Goal: Consume media (video, audio): Consume media (video, audio)

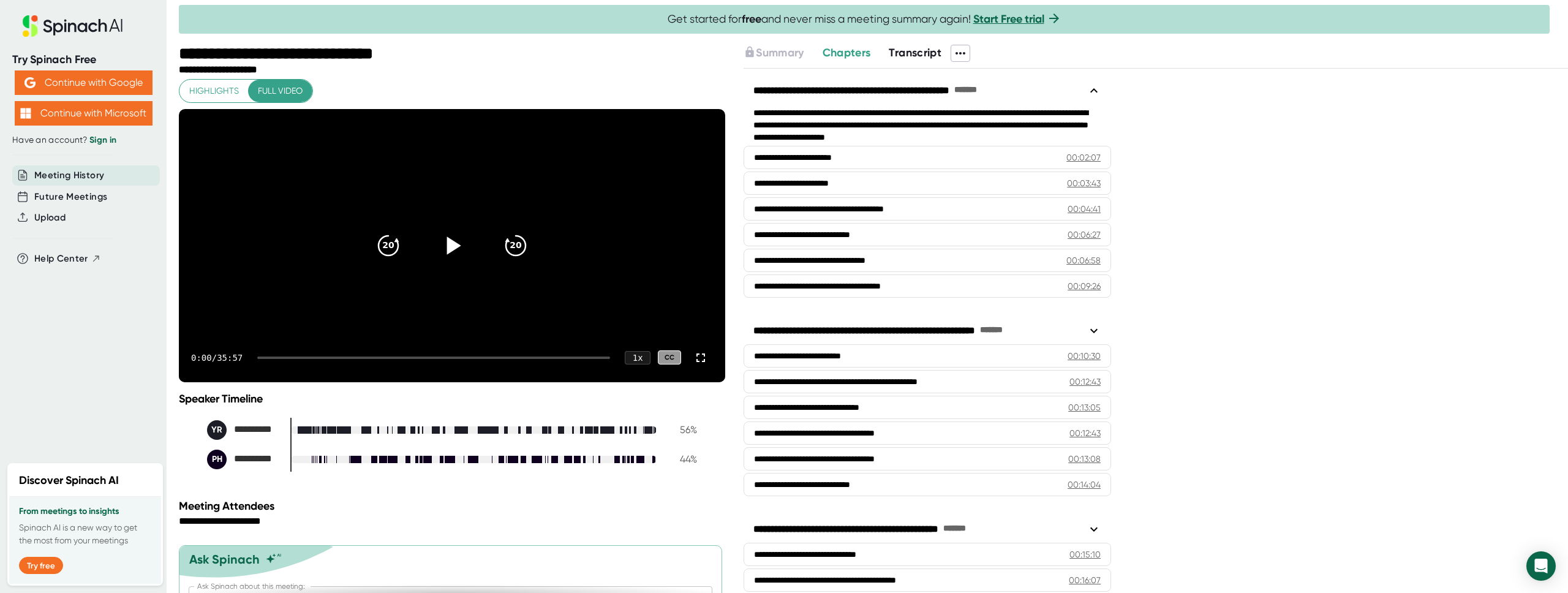
click at [450, 254] on icon at bounding box center [453, 245] width 14 height 18
click at [363, 359] on div at bounding box center [434, 358] width 353 height 3
click at [379, 312] on video at bounding box center [451, 246] width 546 height 273
click at [391, 256] on icon "20" at bounding box center [387, 245] width 31 height 31
click at [523, 259] on icon "20" at bounding box center [515, 245] width 31 height 31
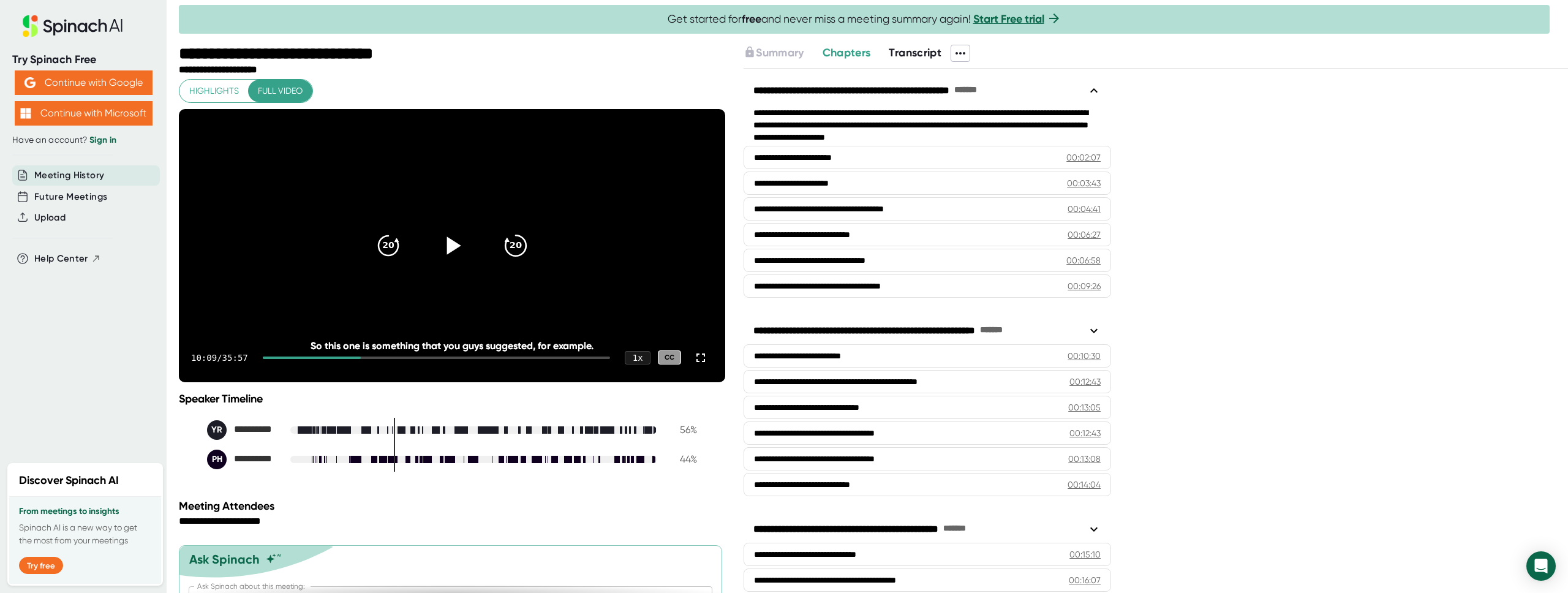
click at [523, 259] on icon "20" at bounding box center [515, 245] width 31 height 31
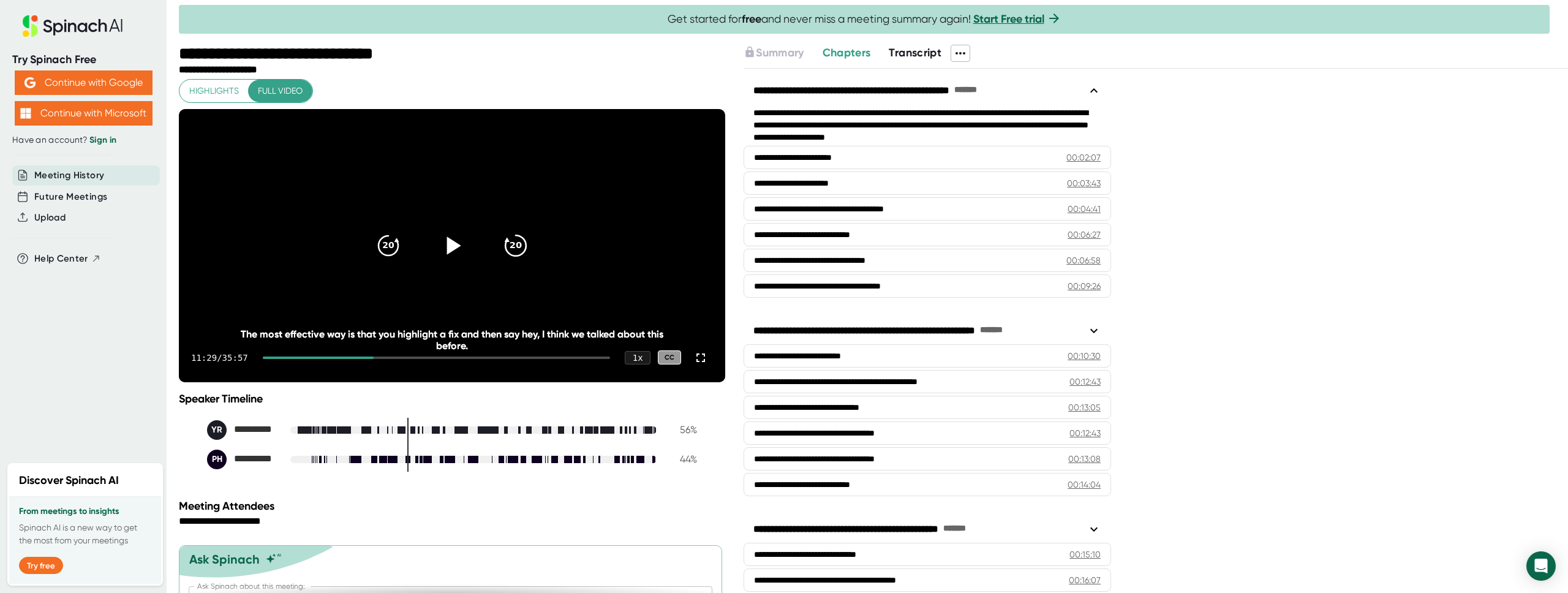
click at [523, 259] on icon "20" at bounding box center [515, 245] width 31 height 31
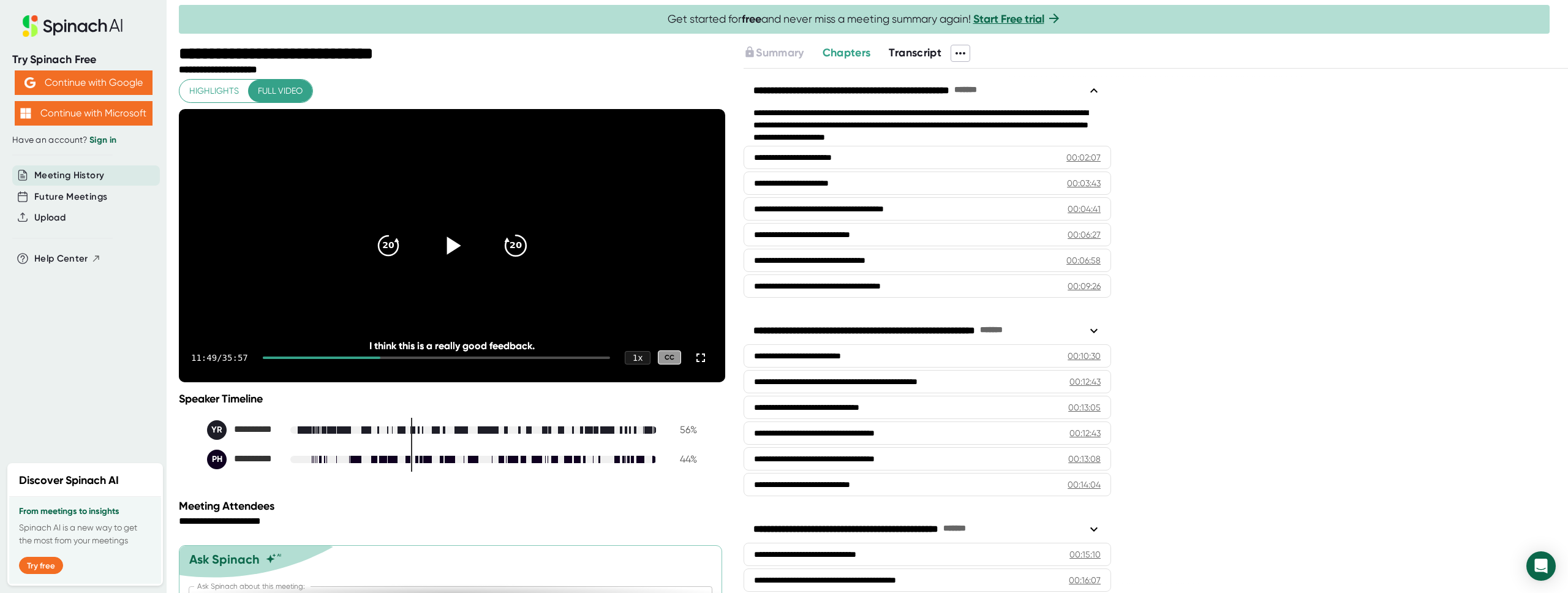
click at [523, 259] on icon "20" at bounding box center [515, 245] width 31 height 31
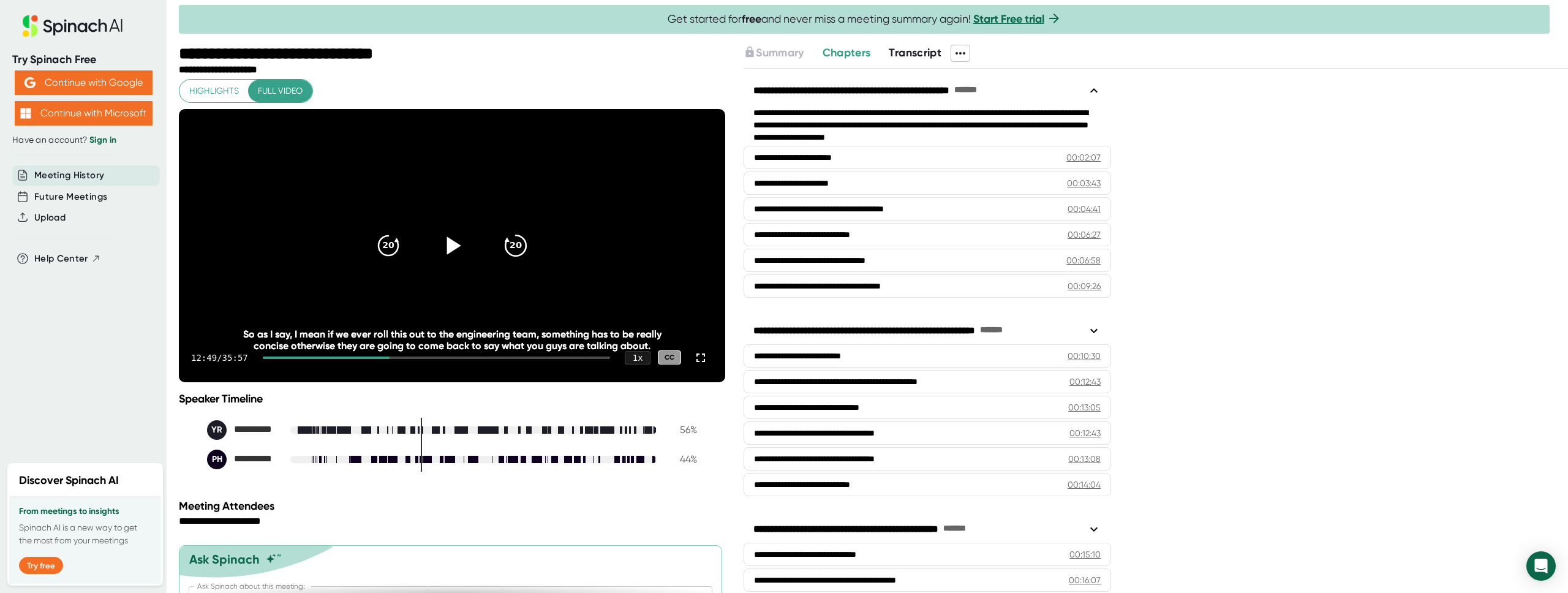
click at [523, 259] on icon "20" at bounding box center [515, 245] width 31 height 31
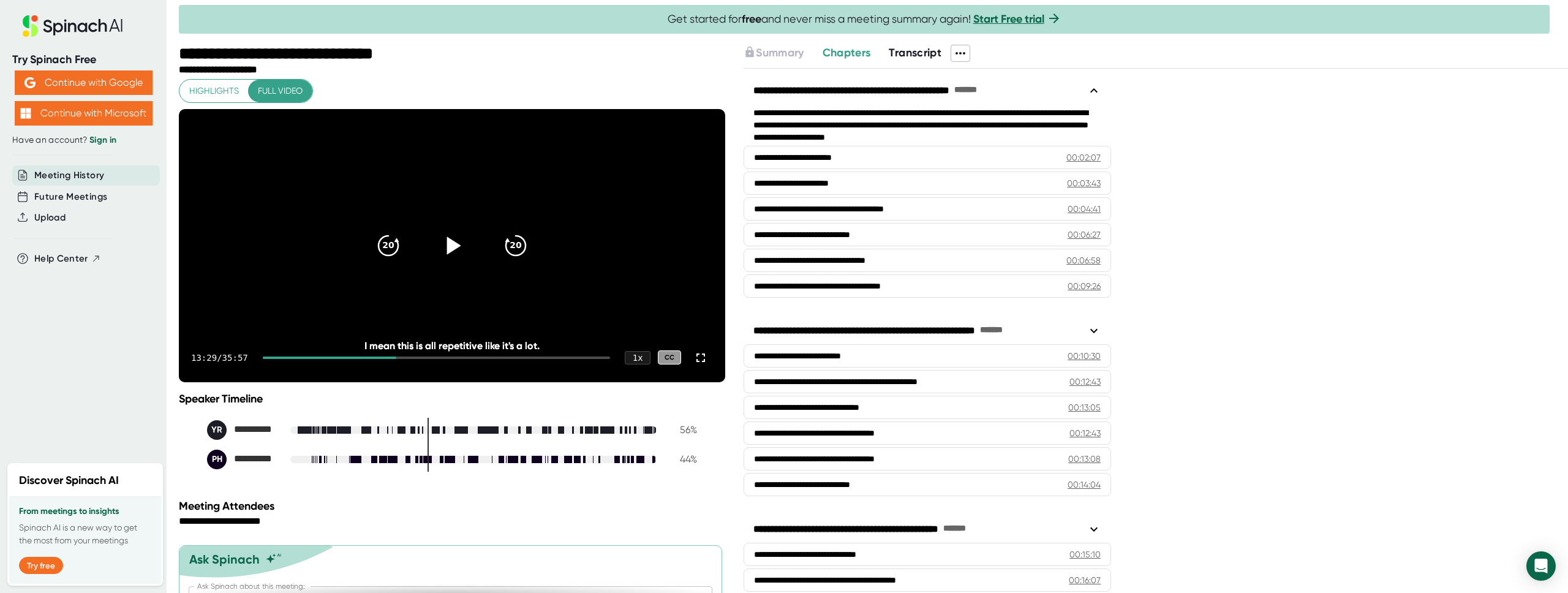
click at [449, 249] on icon at bounding box center [451, 245] width 31 height 31
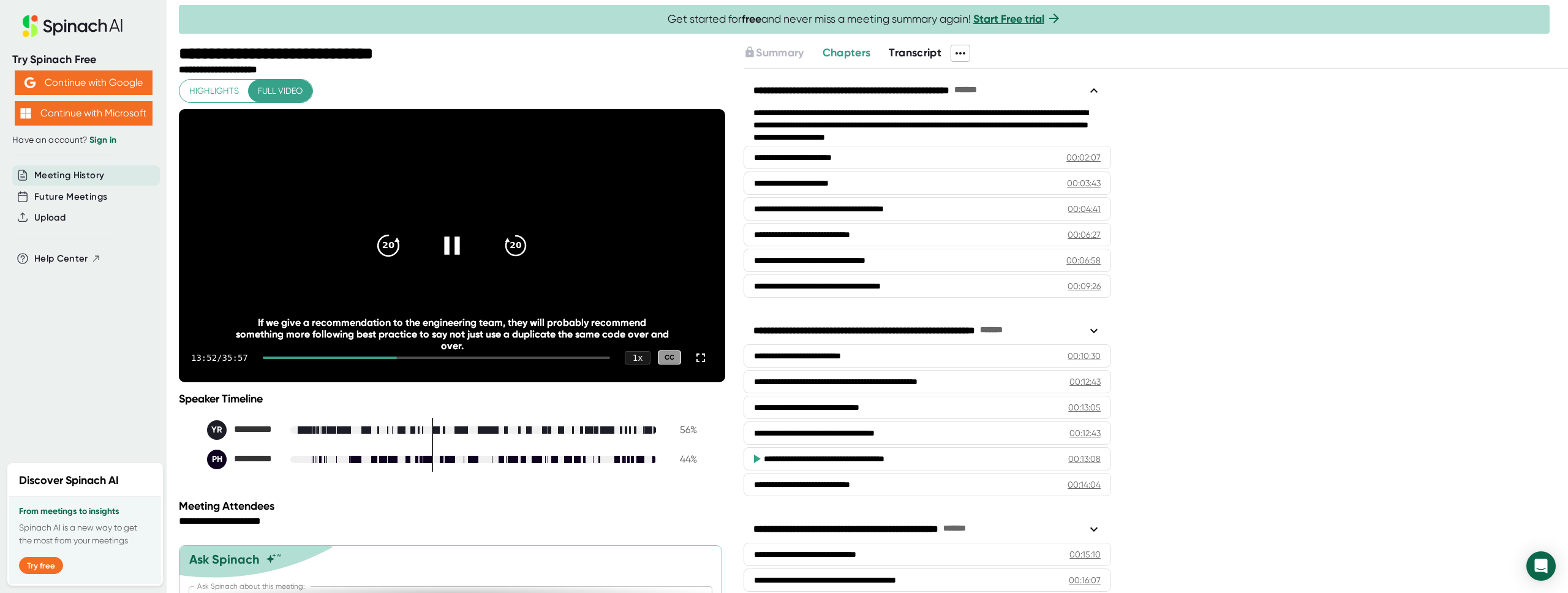
click at [391, 260] on icon "20" at bounding box center [387, 245] width 31 height 31
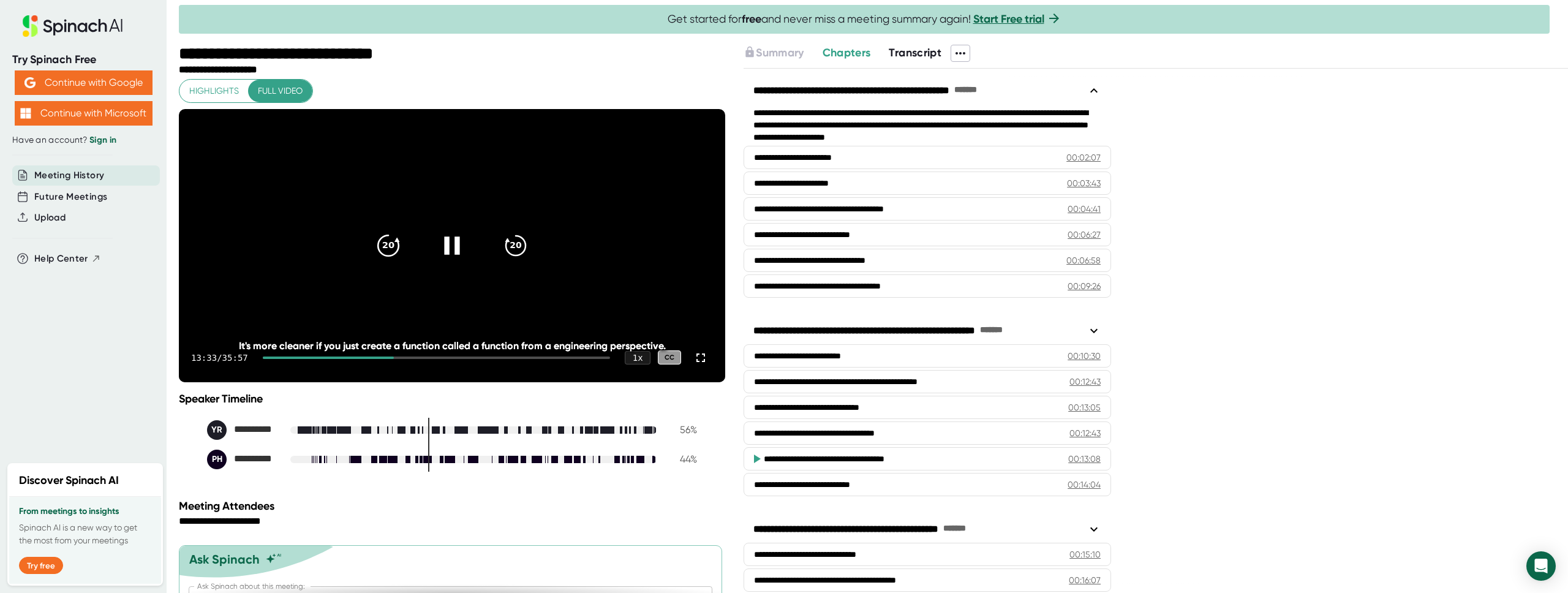
click at [391, 260] on icon "20" at bounding box center [387, 245] width 31 height 31
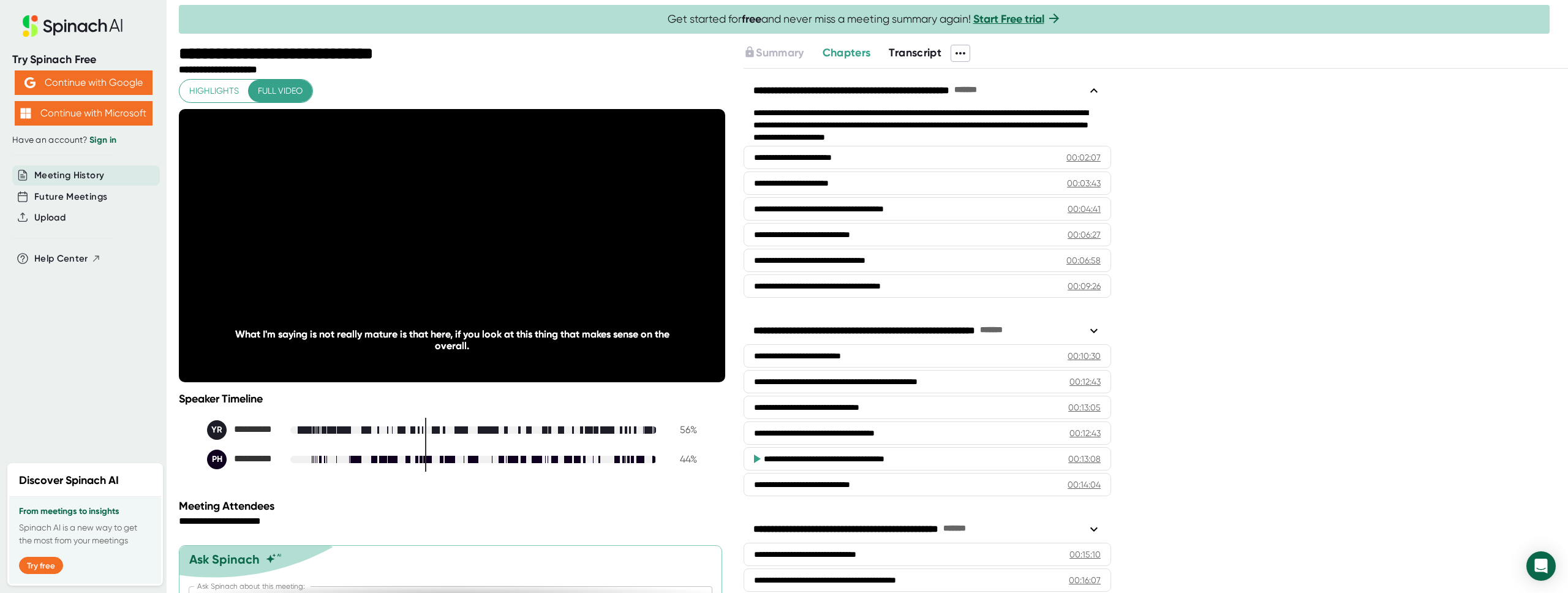
click at [391, 260] on icon "20" at bounding box center [387, 245] width 31 height 31
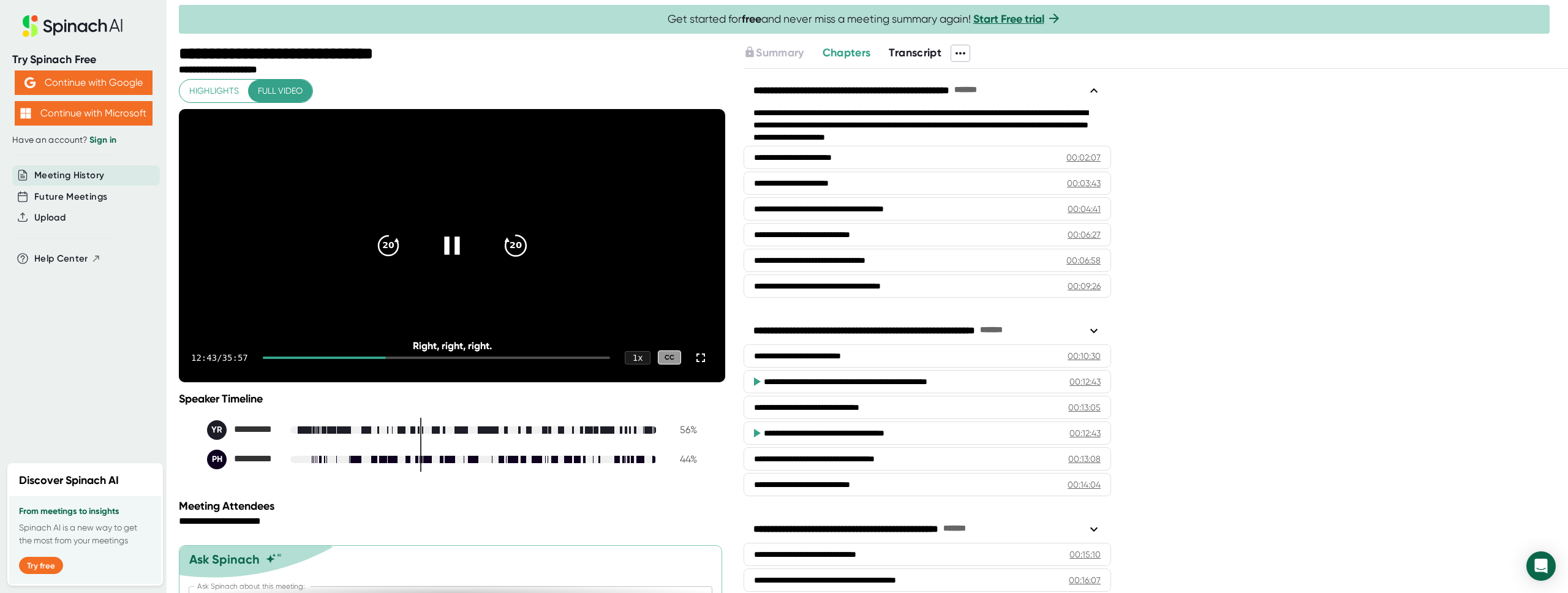
click at [519, 259] on icon "20" at bounding box center [515, 245] width 31 height 31
click at [460, 260] on icon at bounding box center [451, 245] width 31 height 31
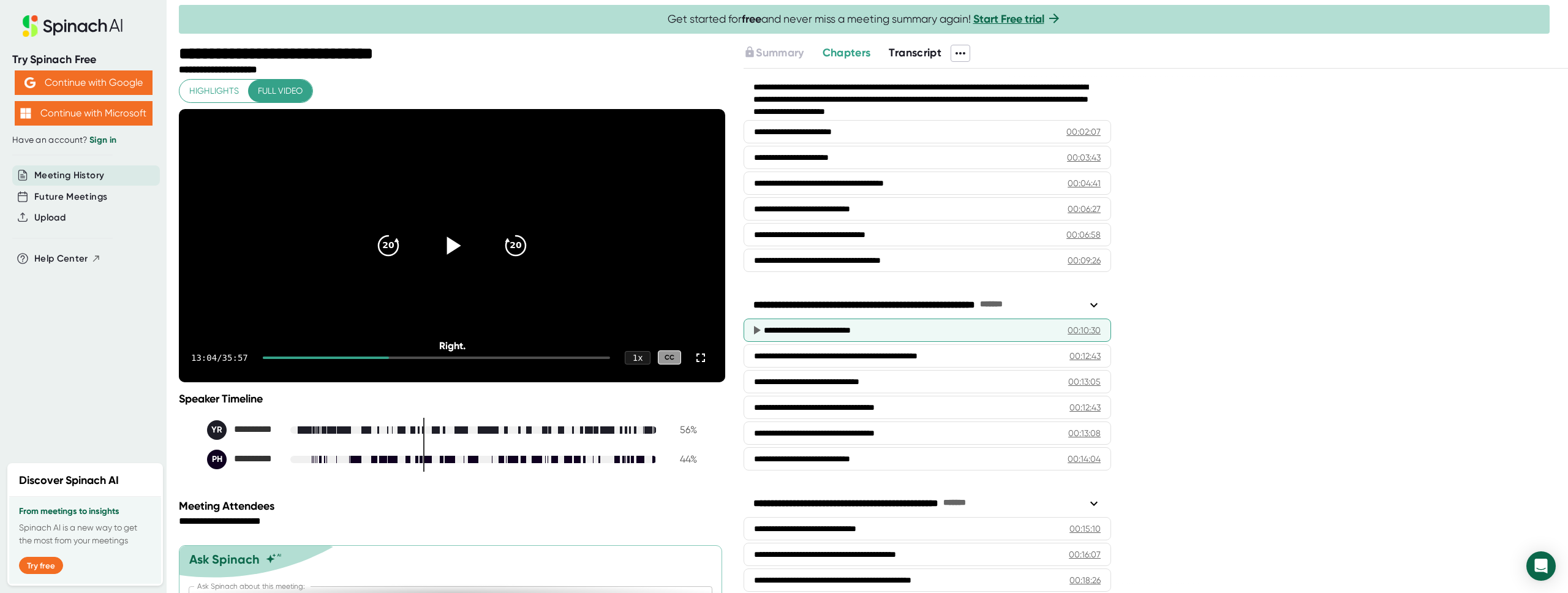
scroll to position [26, 0]
click at [451, 155] on video at bounding box center [451, 246] width 546 height 273
click at [419, 207] on video at bounding box center [451, 246] width 546 height 273
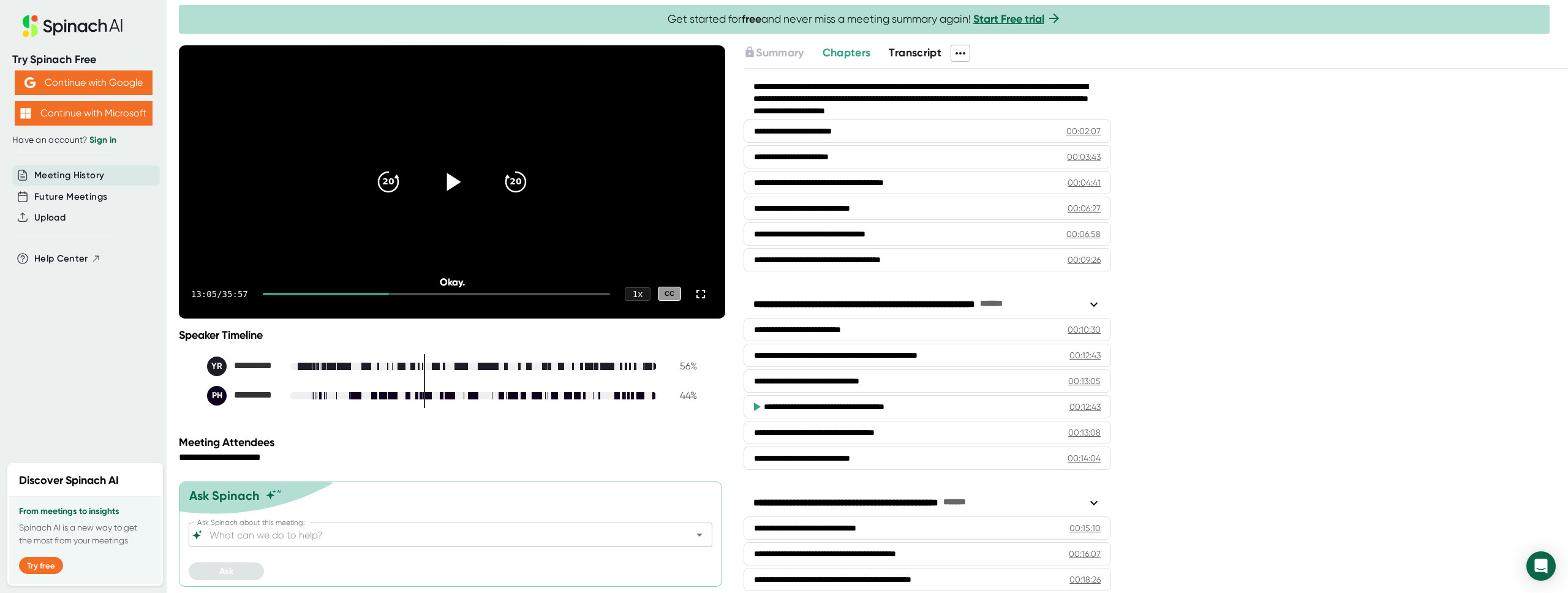
scroll to position [88, 0]
drag, startPoint x: 740, startPoint y: 20, endPoint x: 756, endPoint y: 20, distance: 16.0
click at [756, 20] on b "free" at bounding box center [751, 19] width 19 height 14
click at [510, 175] on icon "20" at bounding box center [515, 181] width 31 height 31
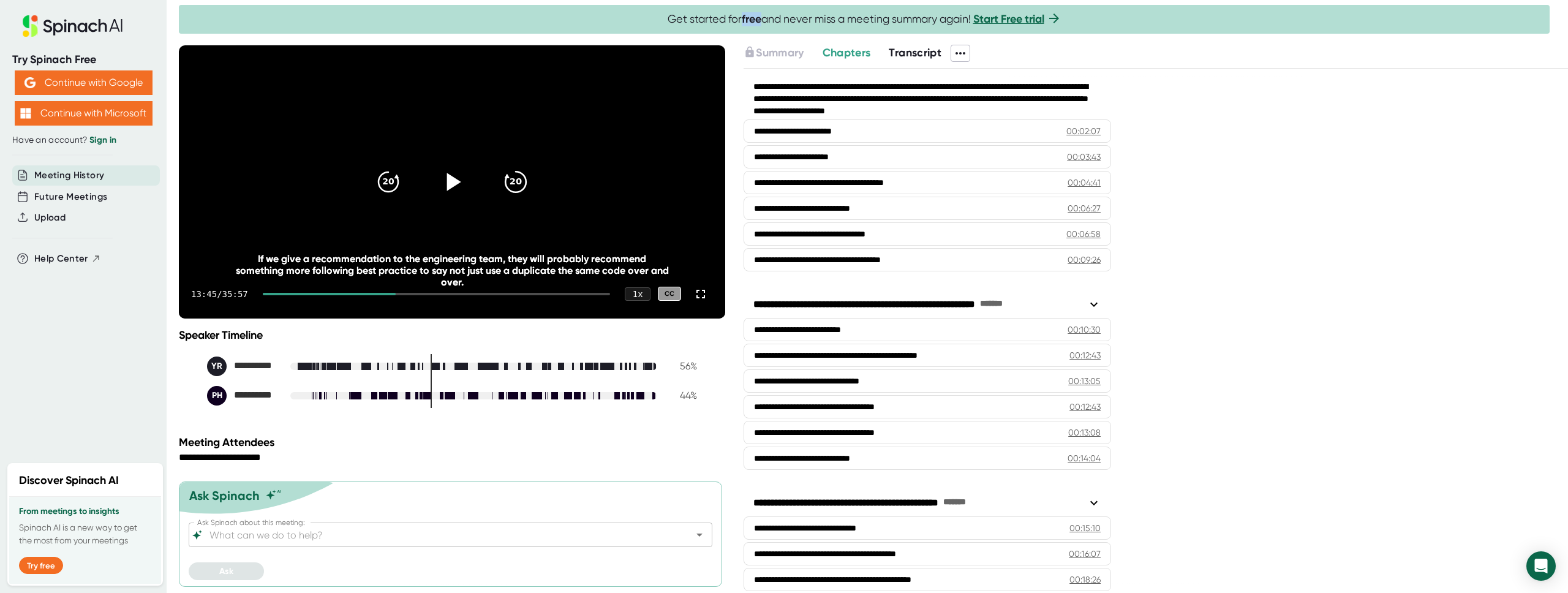
click at [510, 175] on icon "20" at bounding box center [515, 181] width 31 height 31
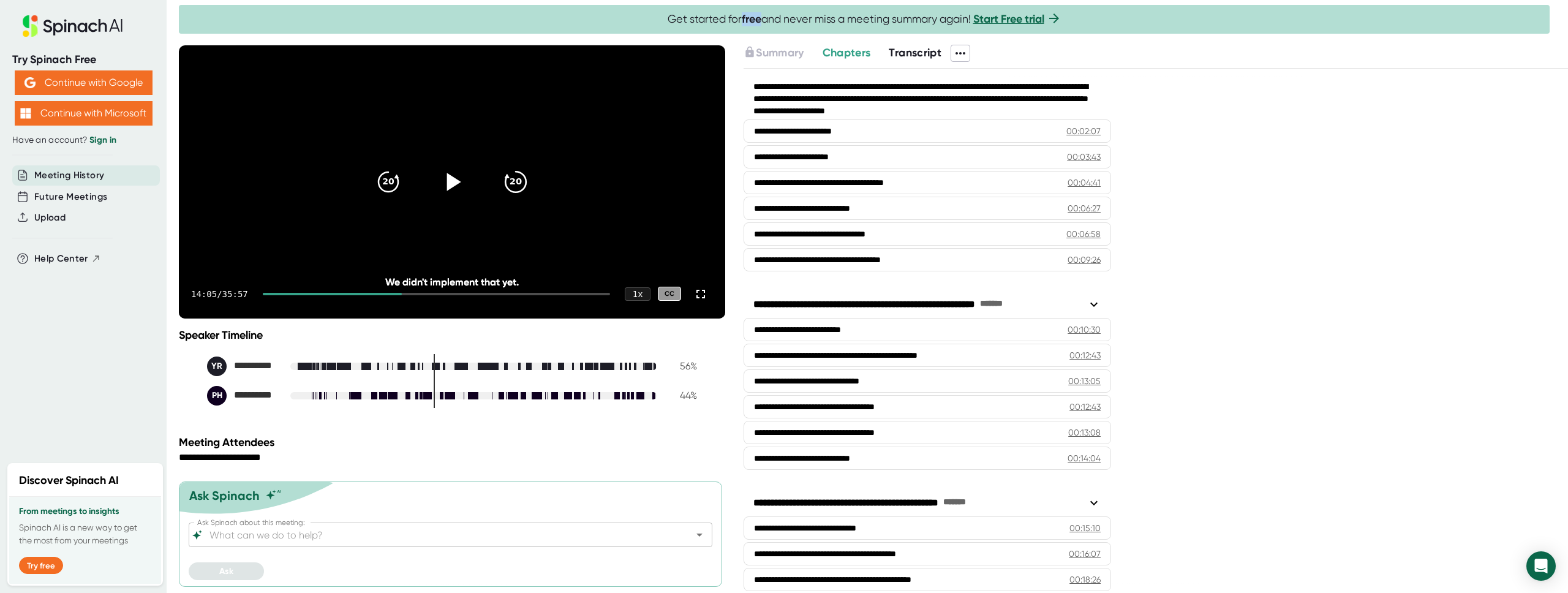
click at [510, 175] on icon "20" at bounding box center [515, 181] width 31 height 31
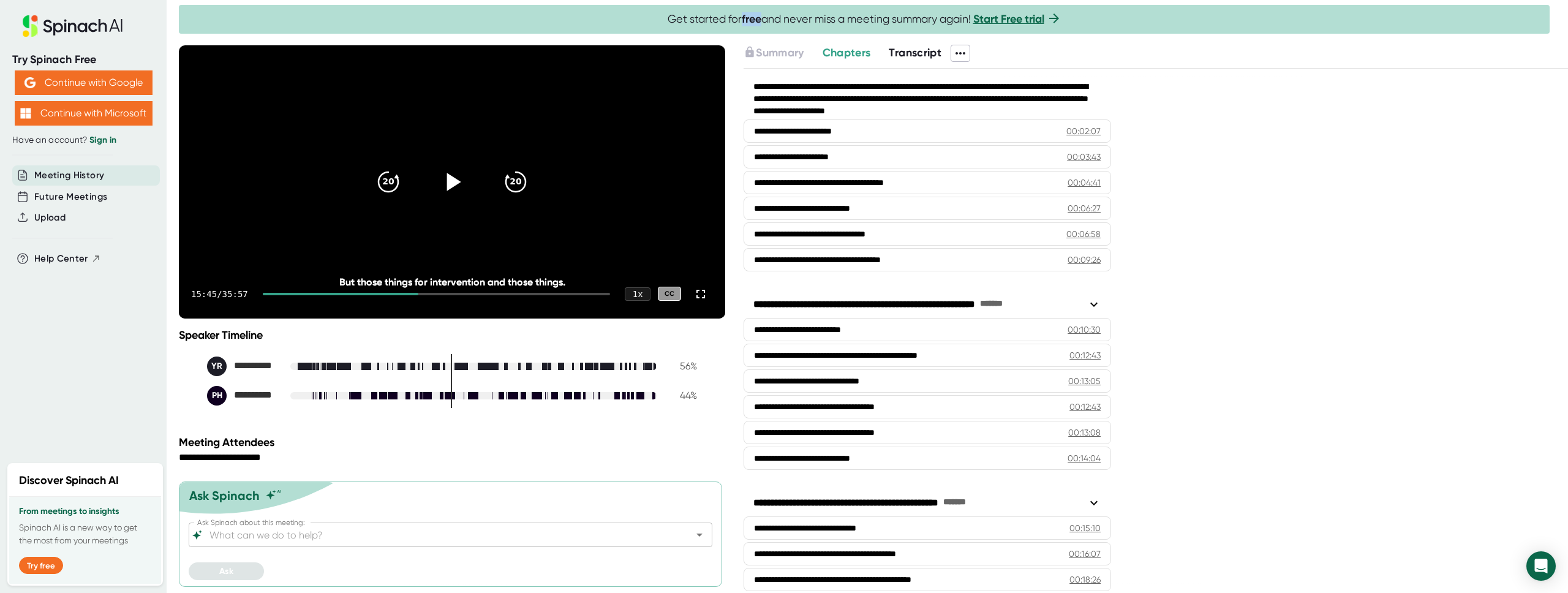
click at [441, 185] on icon at bounding box center [451, 181] width 31 height 31
click at [389, 179] on icon "20" at bounding box center [387, 181] width 31 height 31
click at [446, 175] on icon at bounding box center [451, 181] width 16 height 18
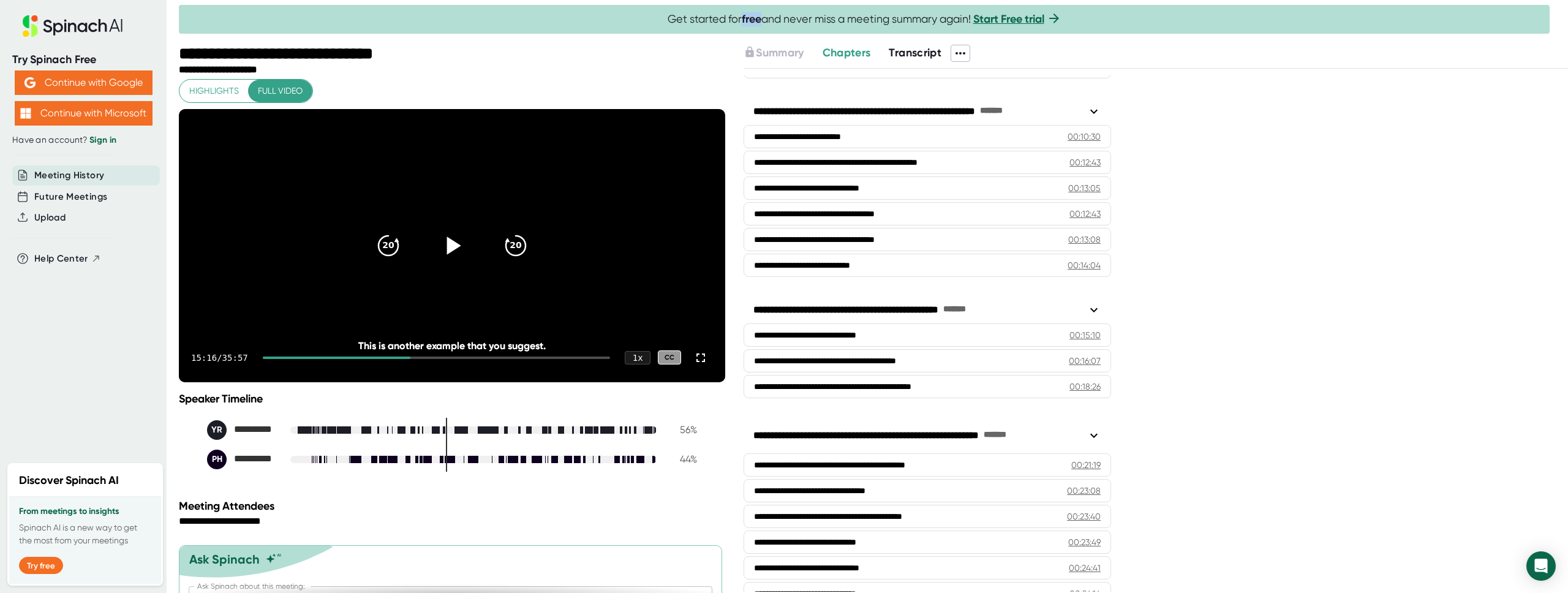
scroll to position [242, 0]
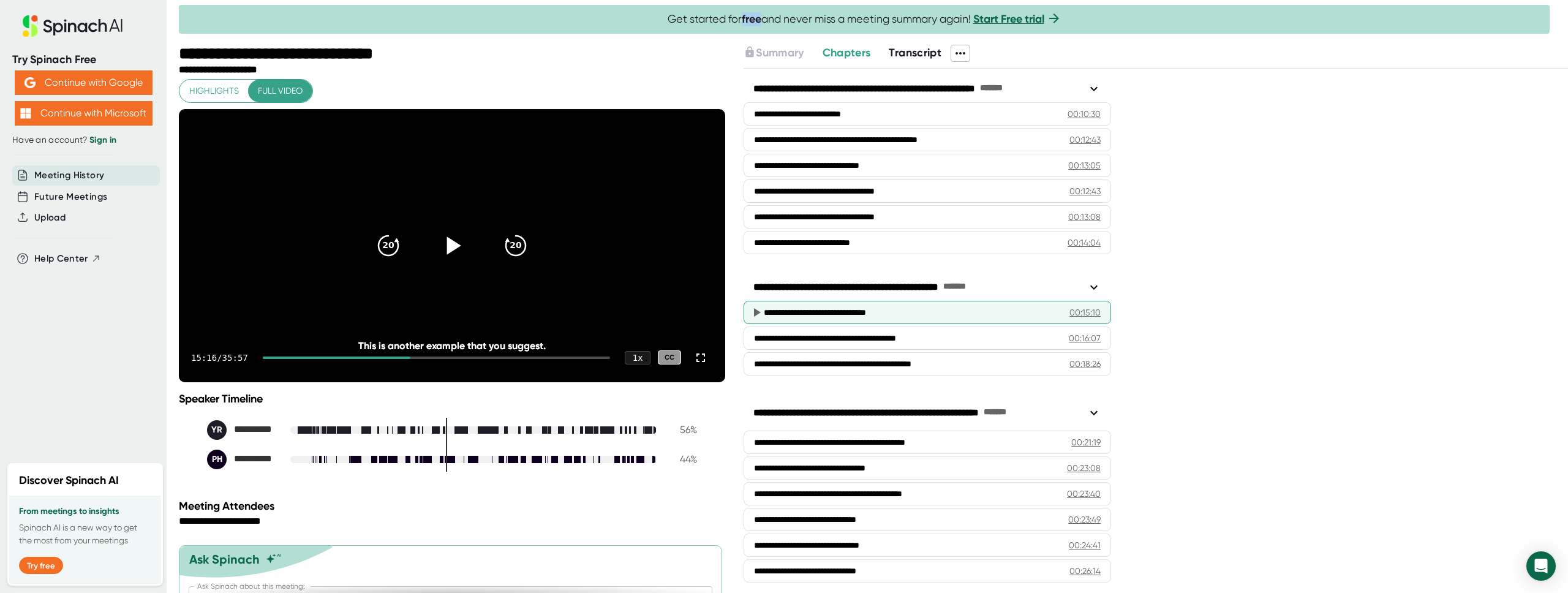
click at [756, 309] on icon at bounding box center [756, 311] width 6 height 8
click at [755, 312] on icon at bounding box center [756, 311] width 6 height 8
click at [460, 258] on icon at bounding box center [451, 245] width 31 height 31
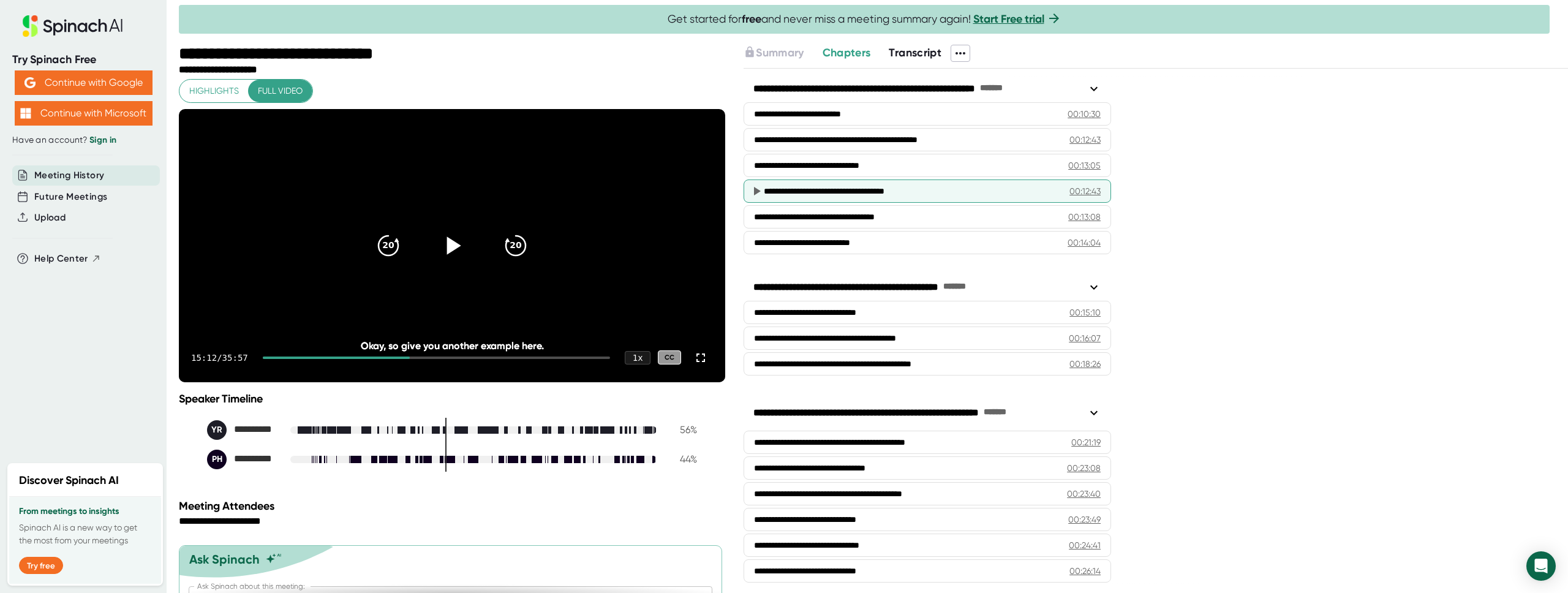
click at [967, 196] on div "**********" at bounding box center [927, 191] width 367 height 23
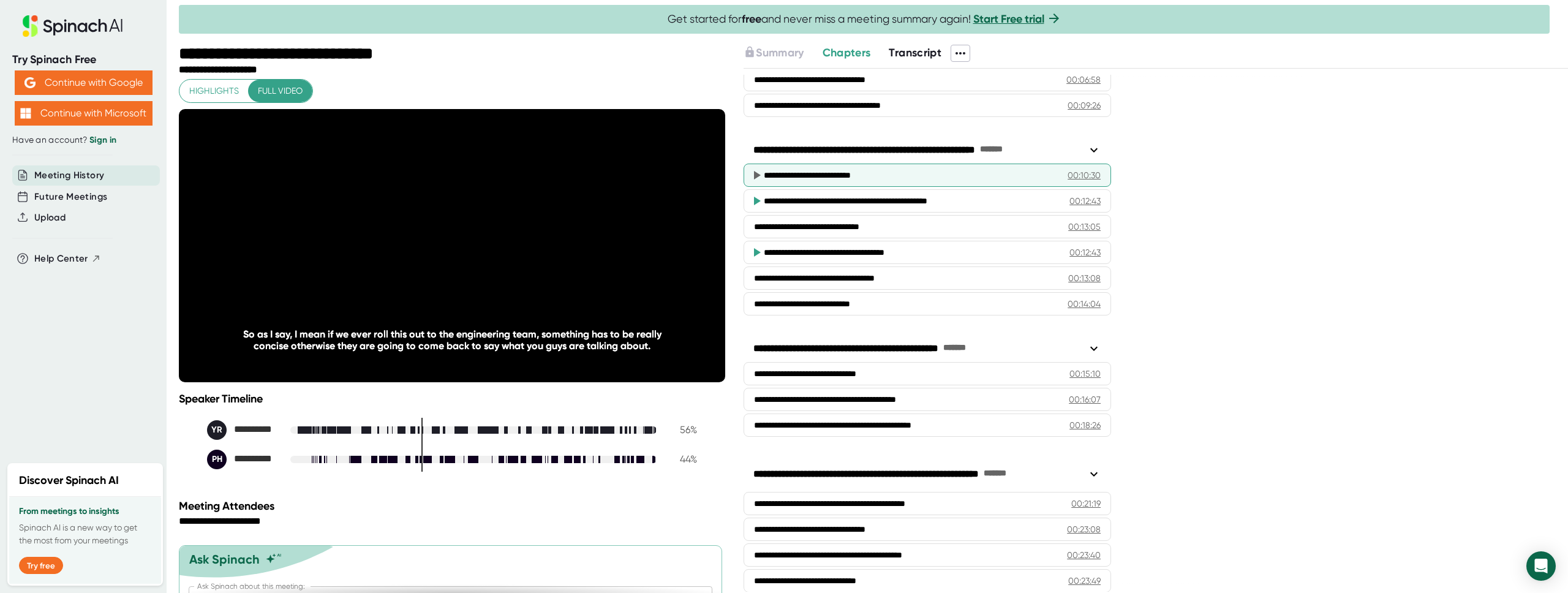
scroll to position [182, 0]
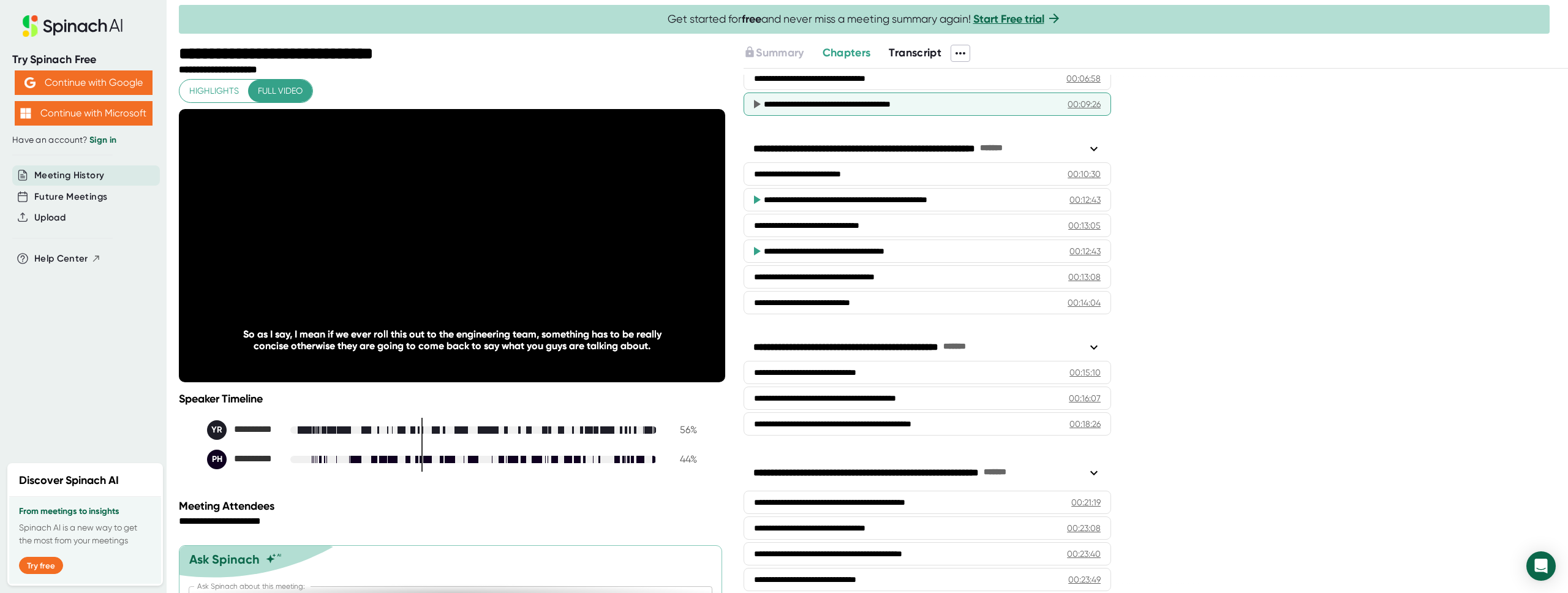
click at [949, 105] on div "**********" at bounding box center [910, 104] width 293 height 12
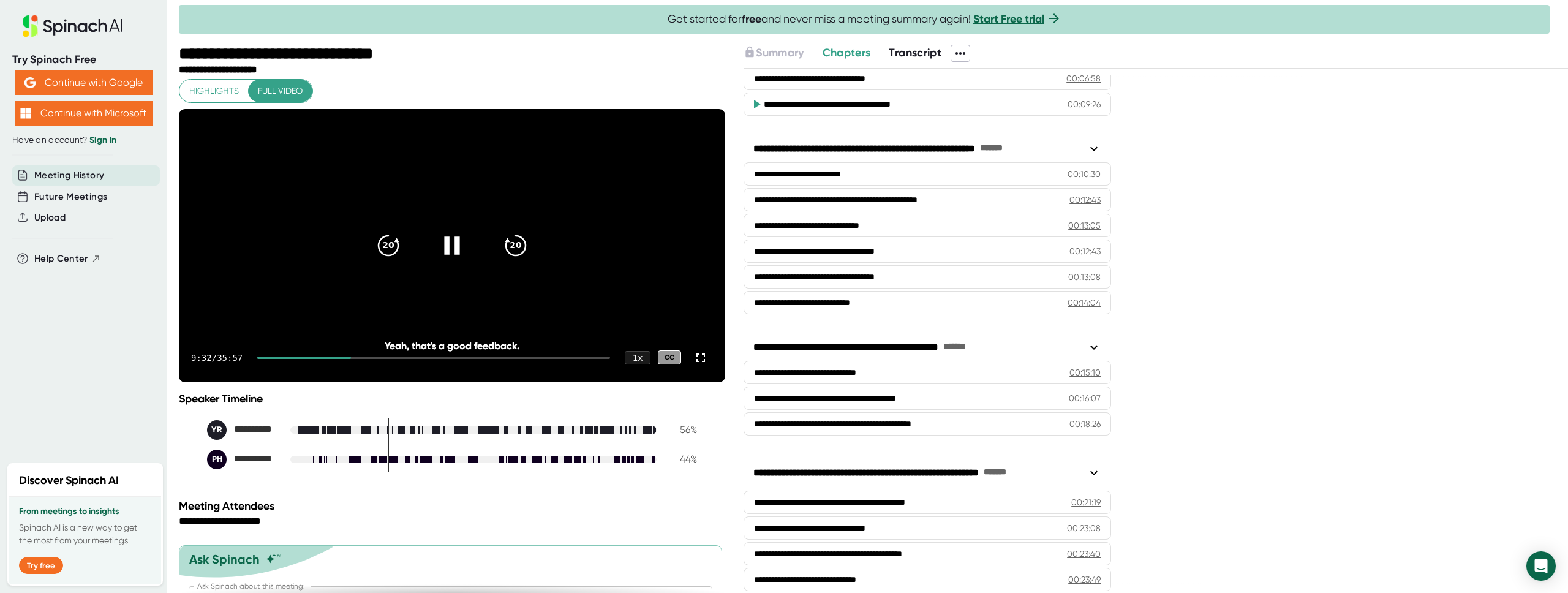
click at [362, 324] on video at bounding box center [451, 246] width 546 height 273
click at [456, 260] on icon at bounding box center [451, 245] width 31 height 31
click at [319, 359] on div at bounding box center [305, 358] width 95 height 3
click at [483, 256] on div "20 20" at bounding box center [451, 246] width 176 height 49
click at [504, 257] on icon "20" at bounding box center [515, 245] width 31 height 31
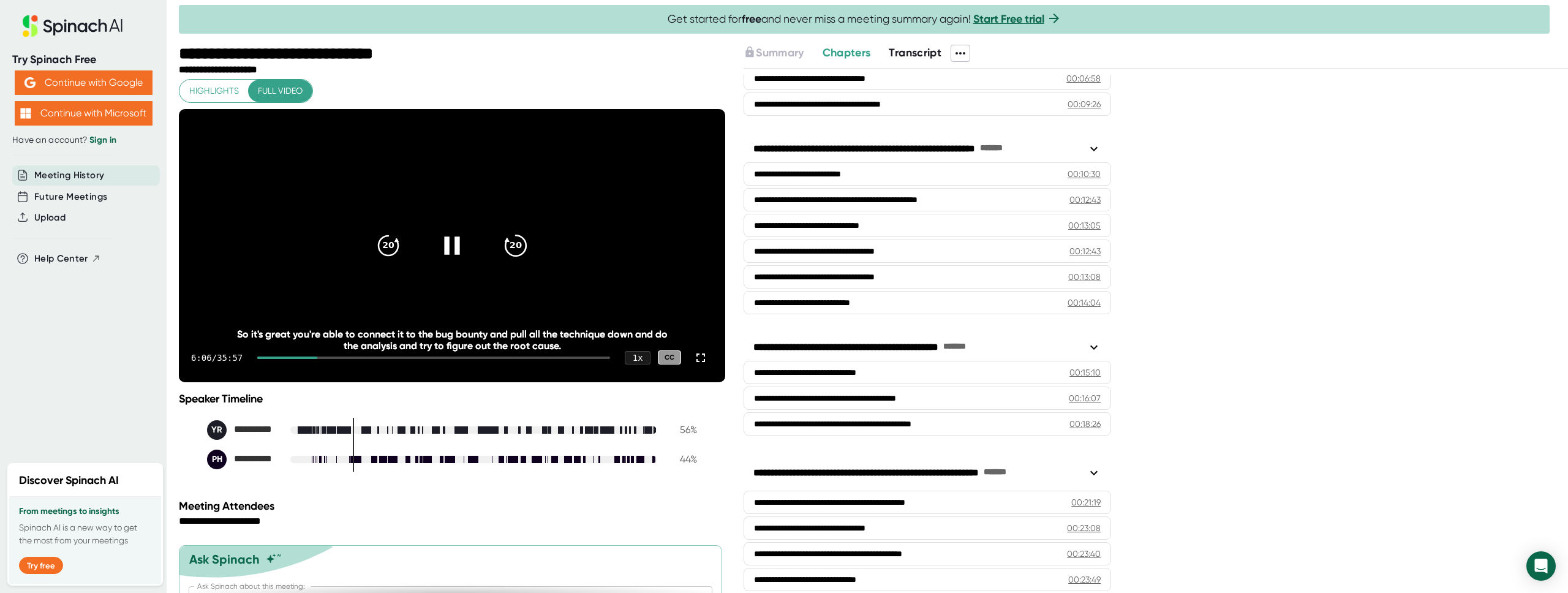
click at [504, 256] on icon "20" at bounding box center [515, 245] width 31 height 31
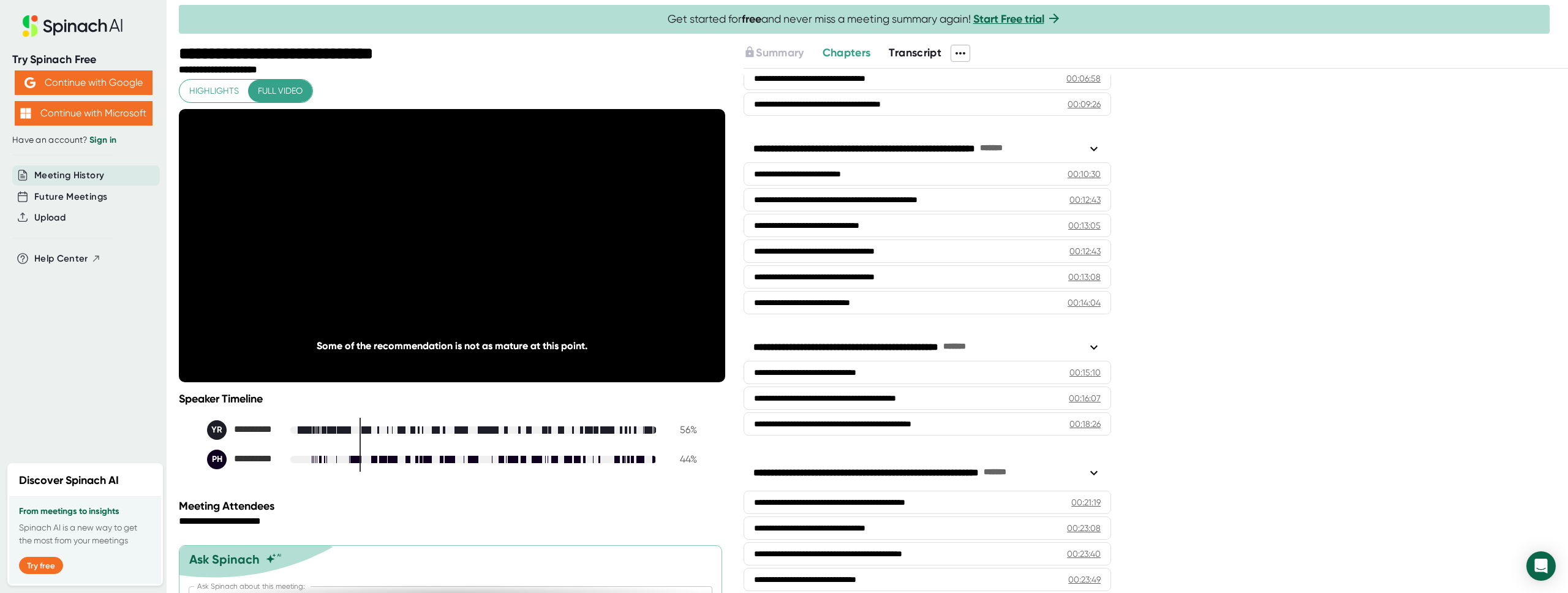
click at [504, 256] on icon "20" at bounding box center [515, 245] width 31 height 31
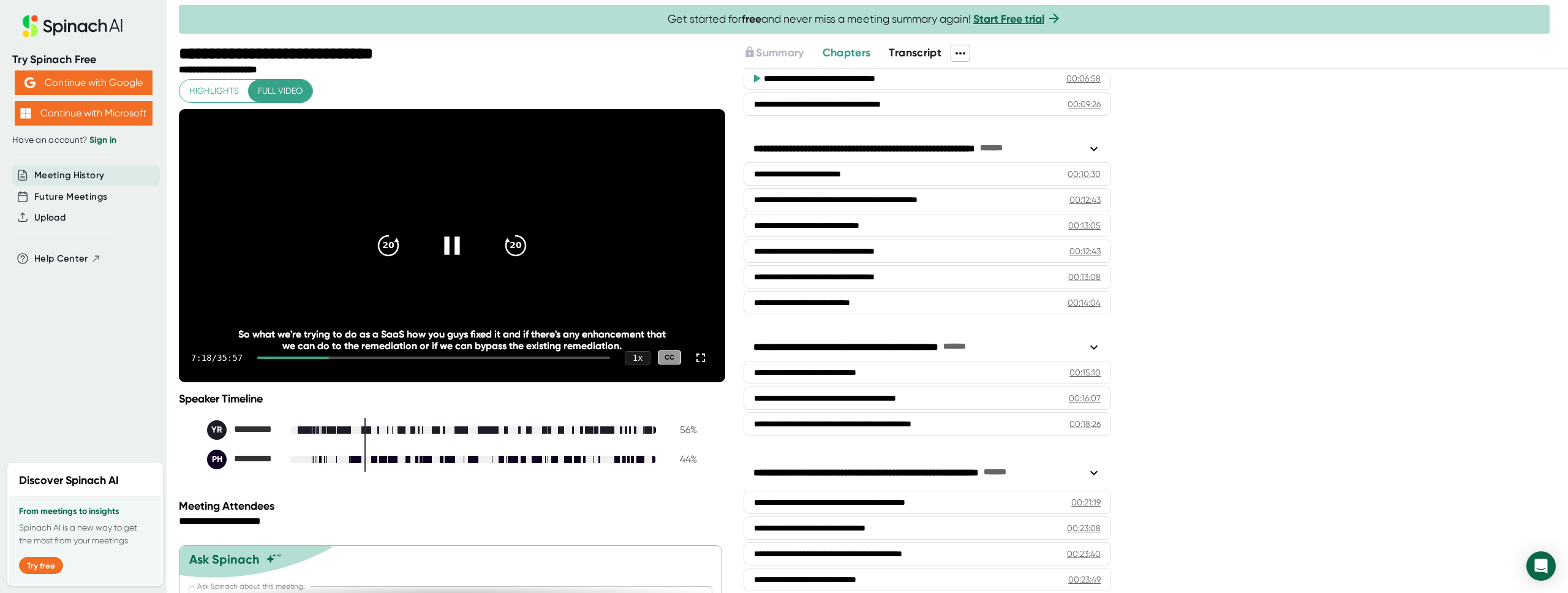
click at [311, 359] on div at bounding box center [293, 358] width 71 height 3
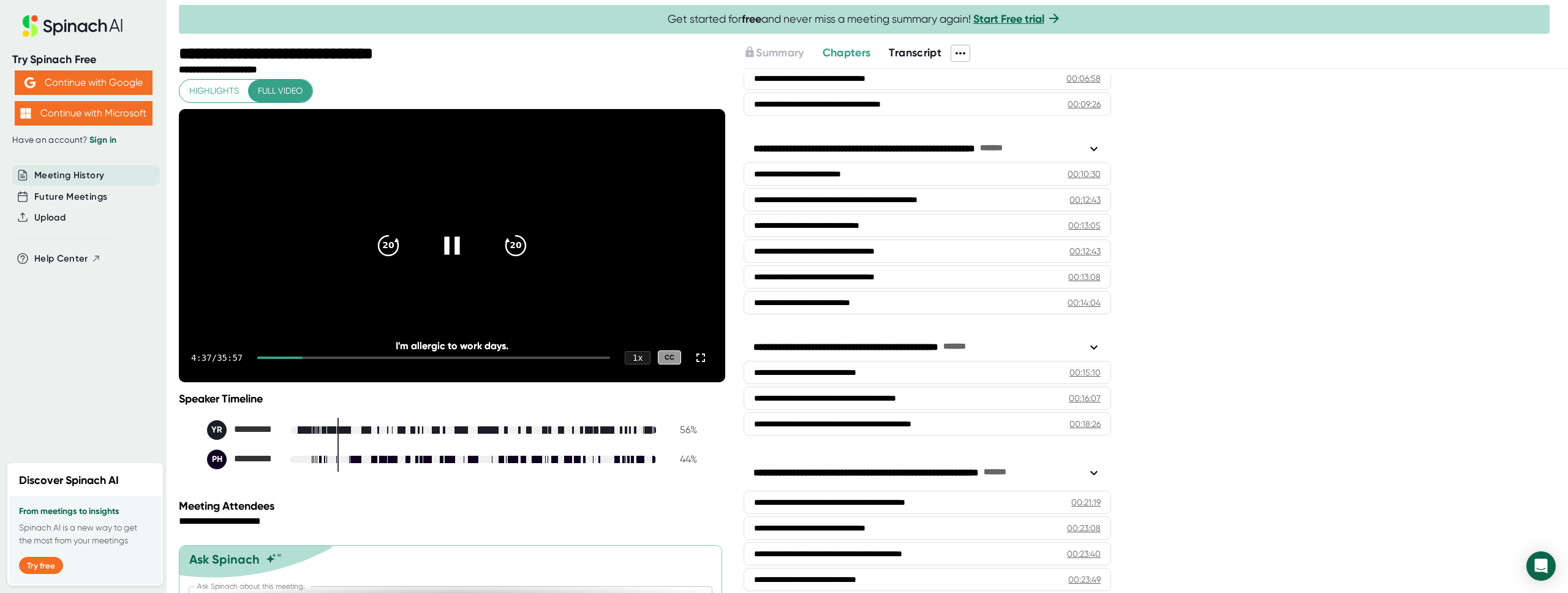
click at [297, 359] on div at bounding box center [280, 358] width 45 height 3
click at [535, 259] on div "20" at bounding box center [516, 246] width 52 height 52
click at [525, 259] on icon "20" at bounding box center [515, 245] width 31 height 31
click at [525, 260] on icon "20" at bounding box center [515, 245] width 31 height 31
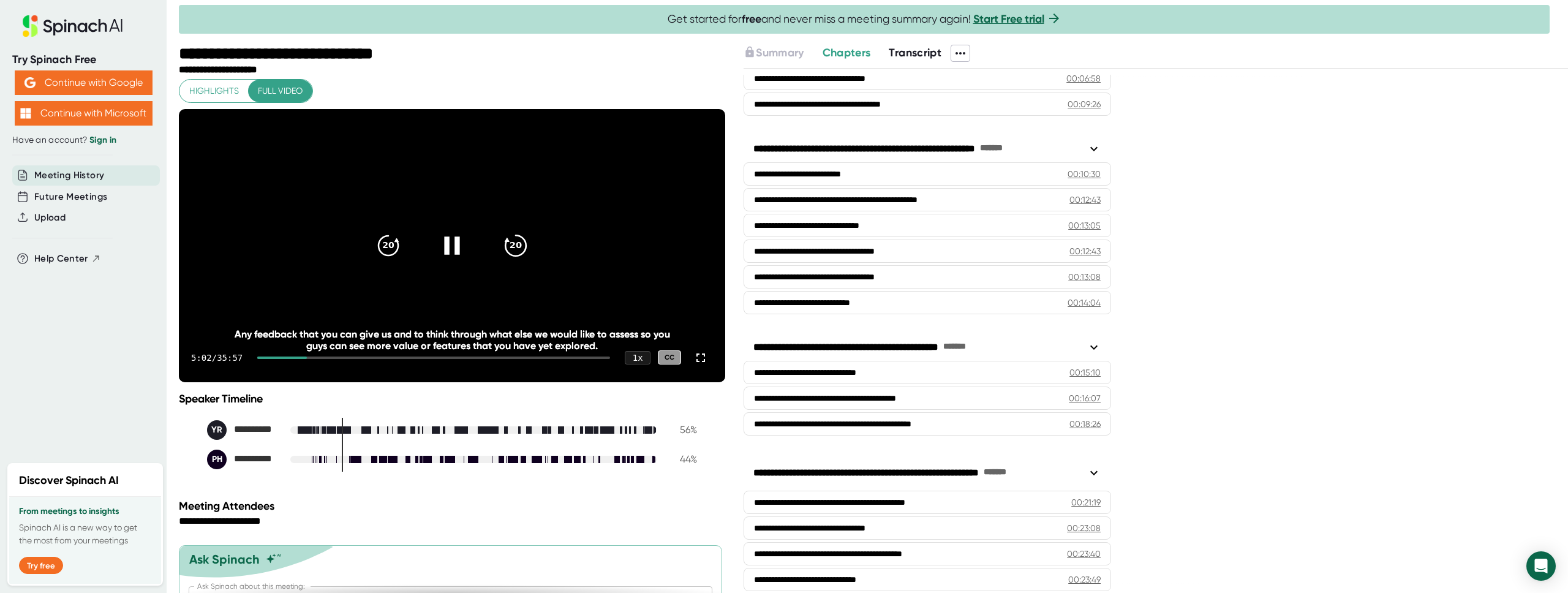
click at [524, 260] on icon "20" at bounding box center [515, 245] width 31 height 31
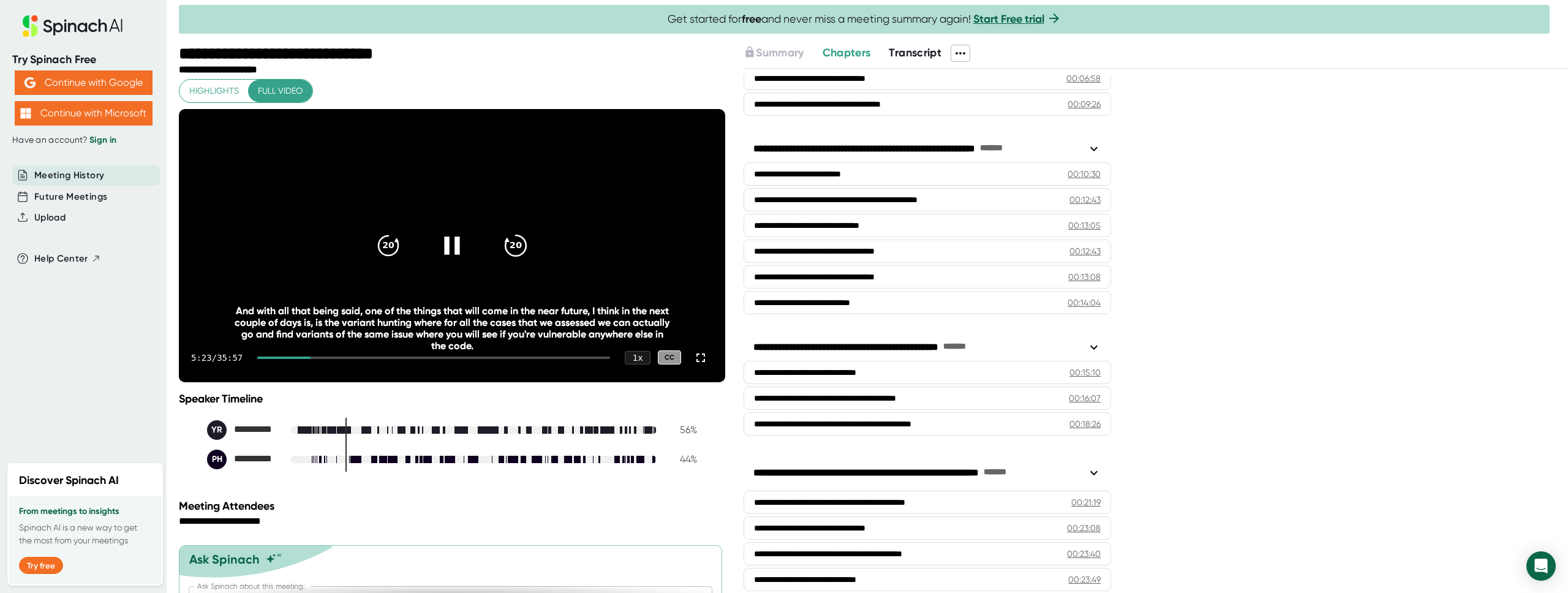
click at [524, 260] on icon "20" at bounding box center [515, 245] width 31 height 31
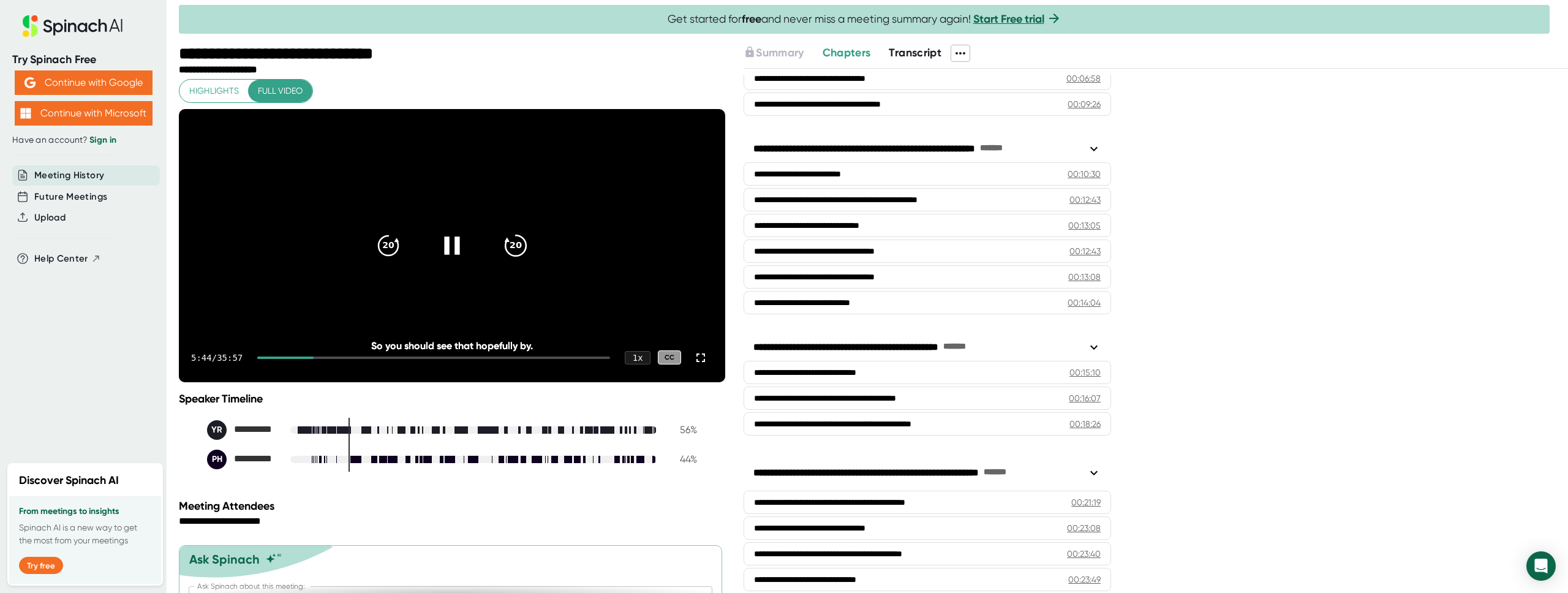
click at [524, 260] on icon "20" at bounding box center [515, 245] width 31 height 31
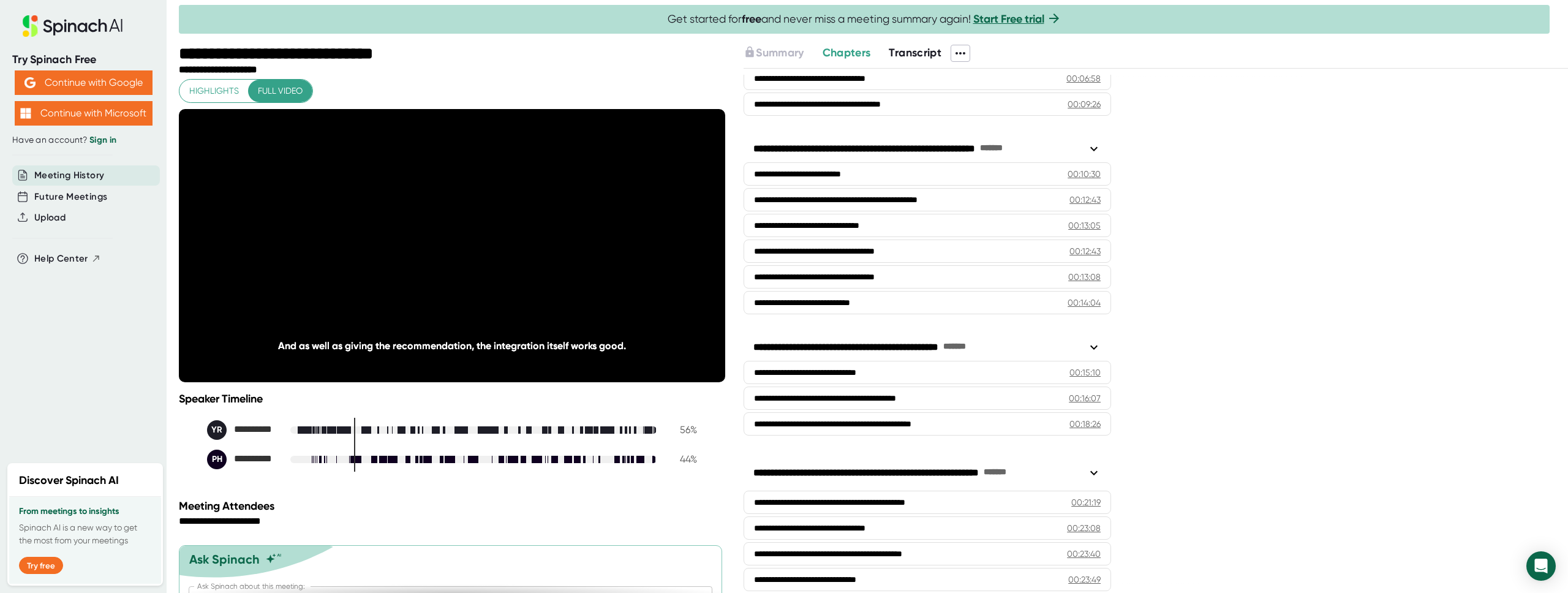
click at [528, 258] on div "20" at bounding box center [516, 246] width 52 height 52
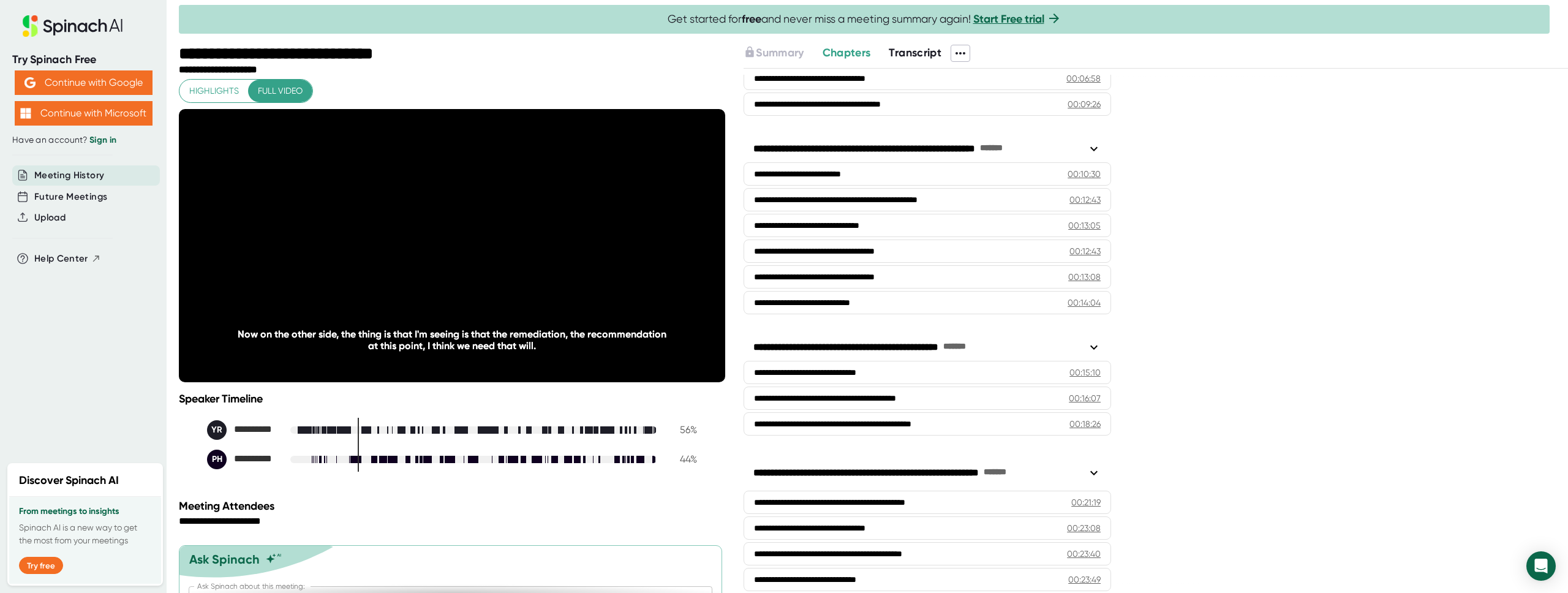
click at [528, 258] on div "20" at bounding box center [516, 246] width 52 height 52
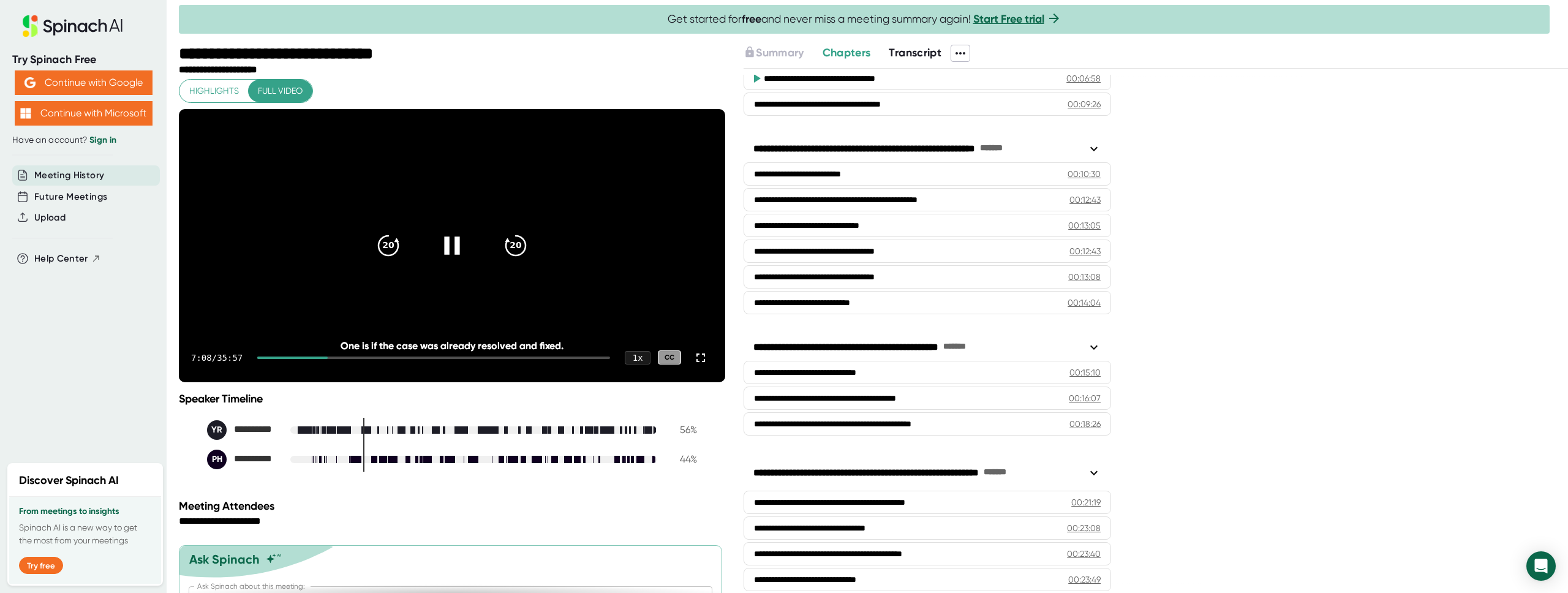
click at [450, 260] on icon at bounding box center [451, 245] width 31 height 31
click at [196, 41] on div at bounding box center [873, 42] width 1389 height 6
